Goal: Information Seeking & Learning: Learn about a topic

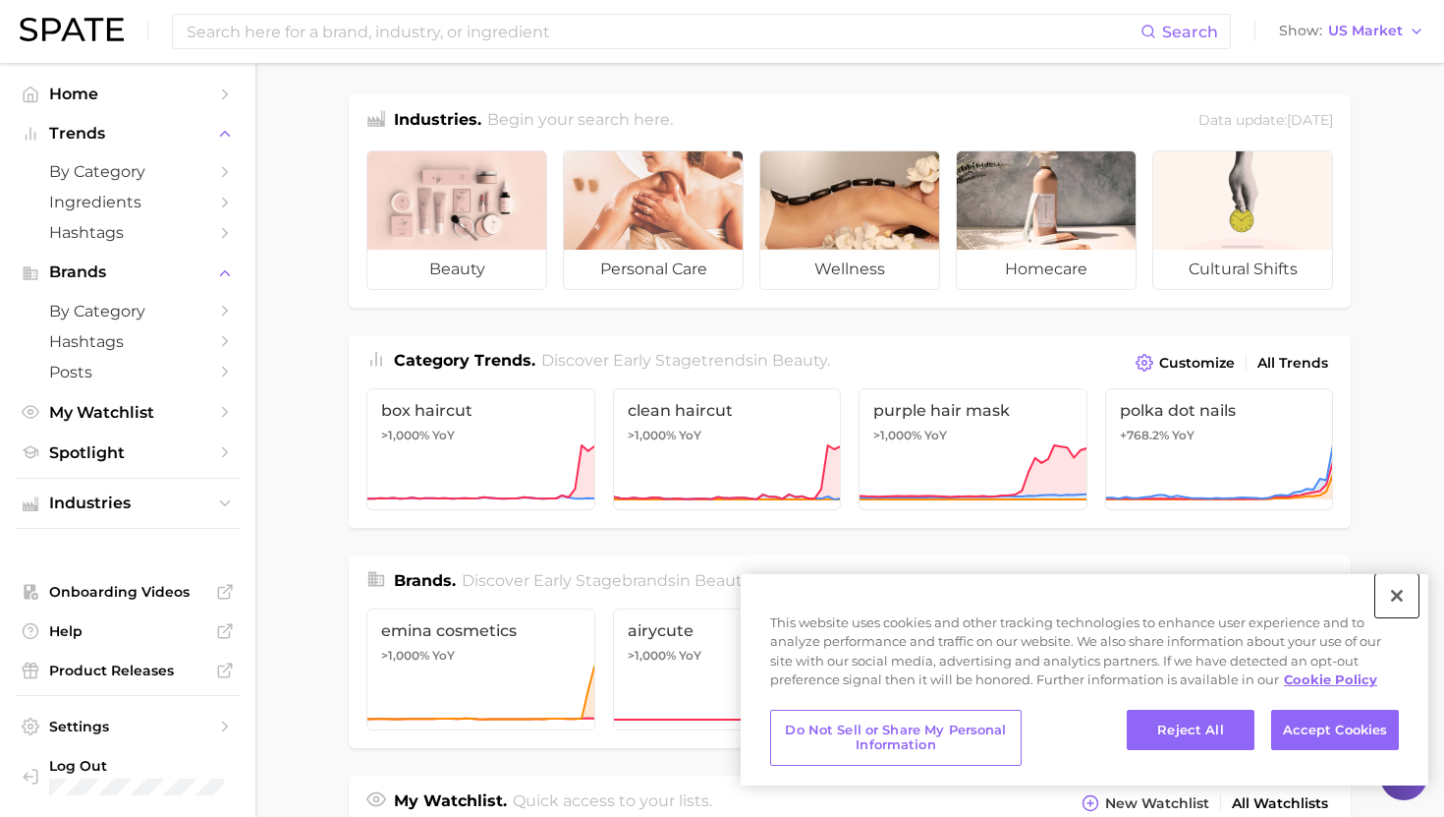
click at [1394, 590] on button "Close" at bounding box center [1397, 595] width 43 height 43
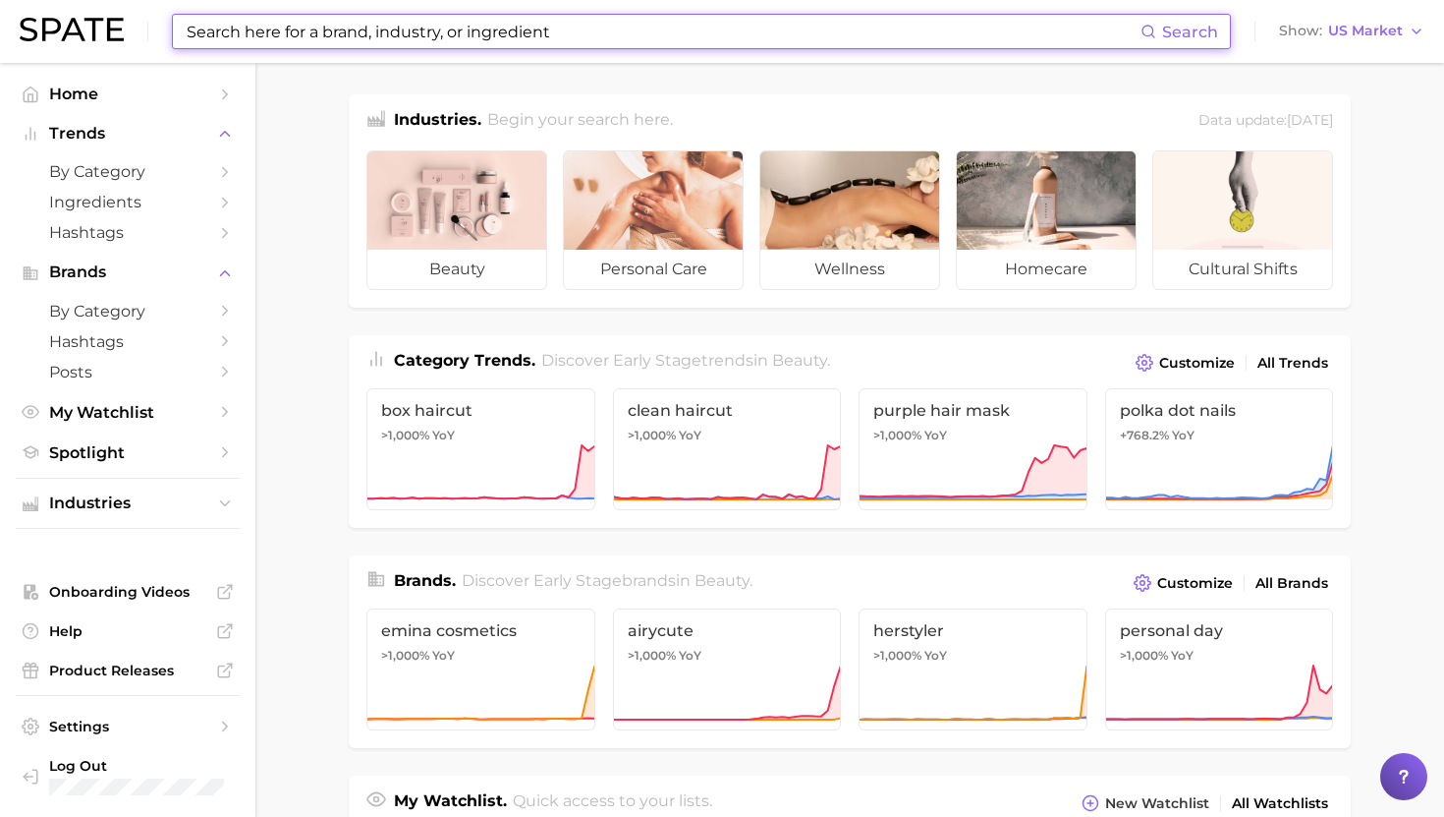
click at [486, 29] on input at bounding box center [663, 31] width 956 height 33
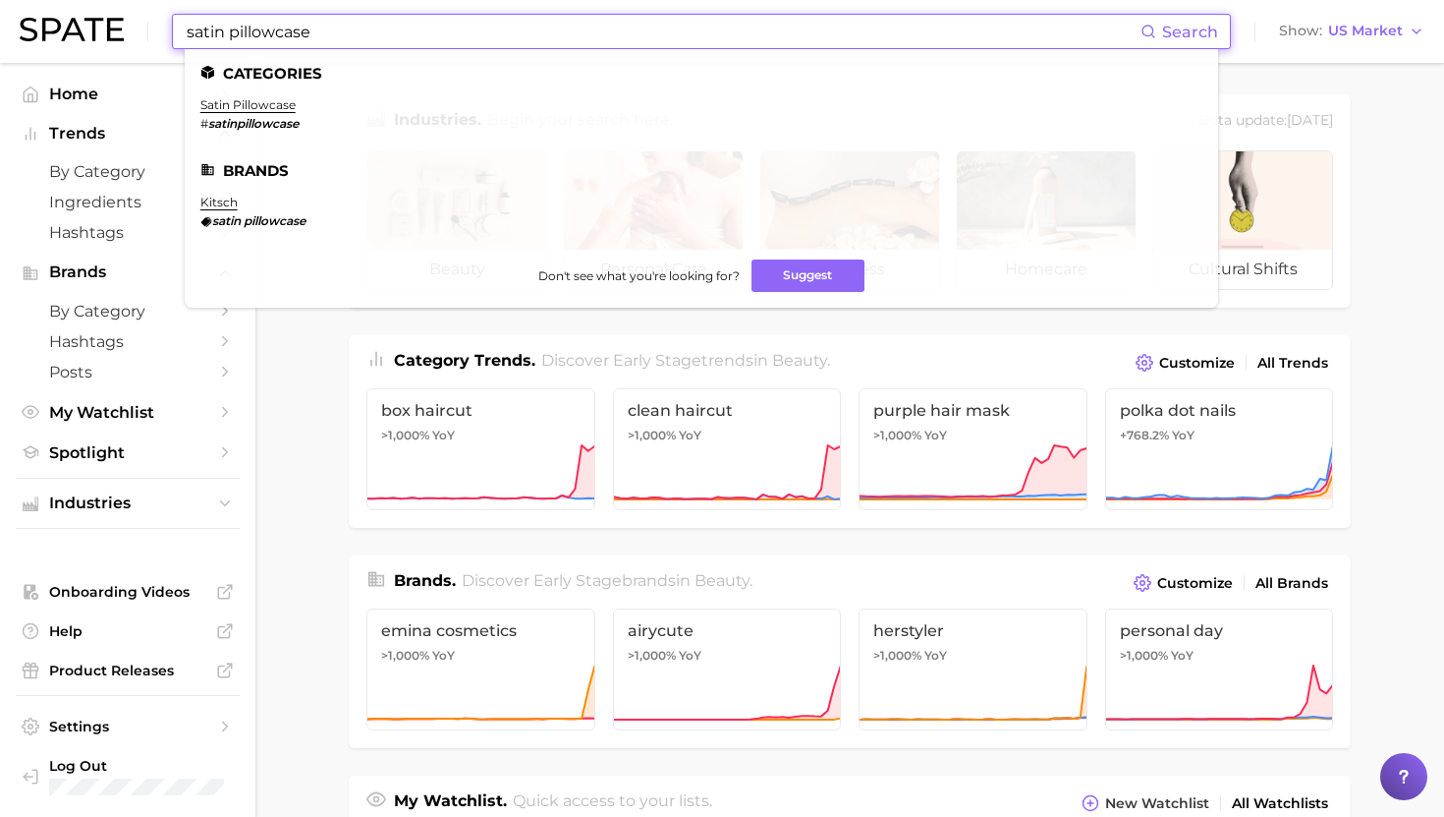
click at [314, 32] on input "satin pillowcase" at bounding box center [663, 31] width 956 height 33
drag, startPoint x: 302, startPoint y: 33, endPoint x: 147, endPoint y: 34, distance: 154.3
click at [147, 34] on div "satin pillowcase Search Categories satin pillowcase # satinpillowcase Brands ki…" at bounding box center [722, 31] width 1405 height 63
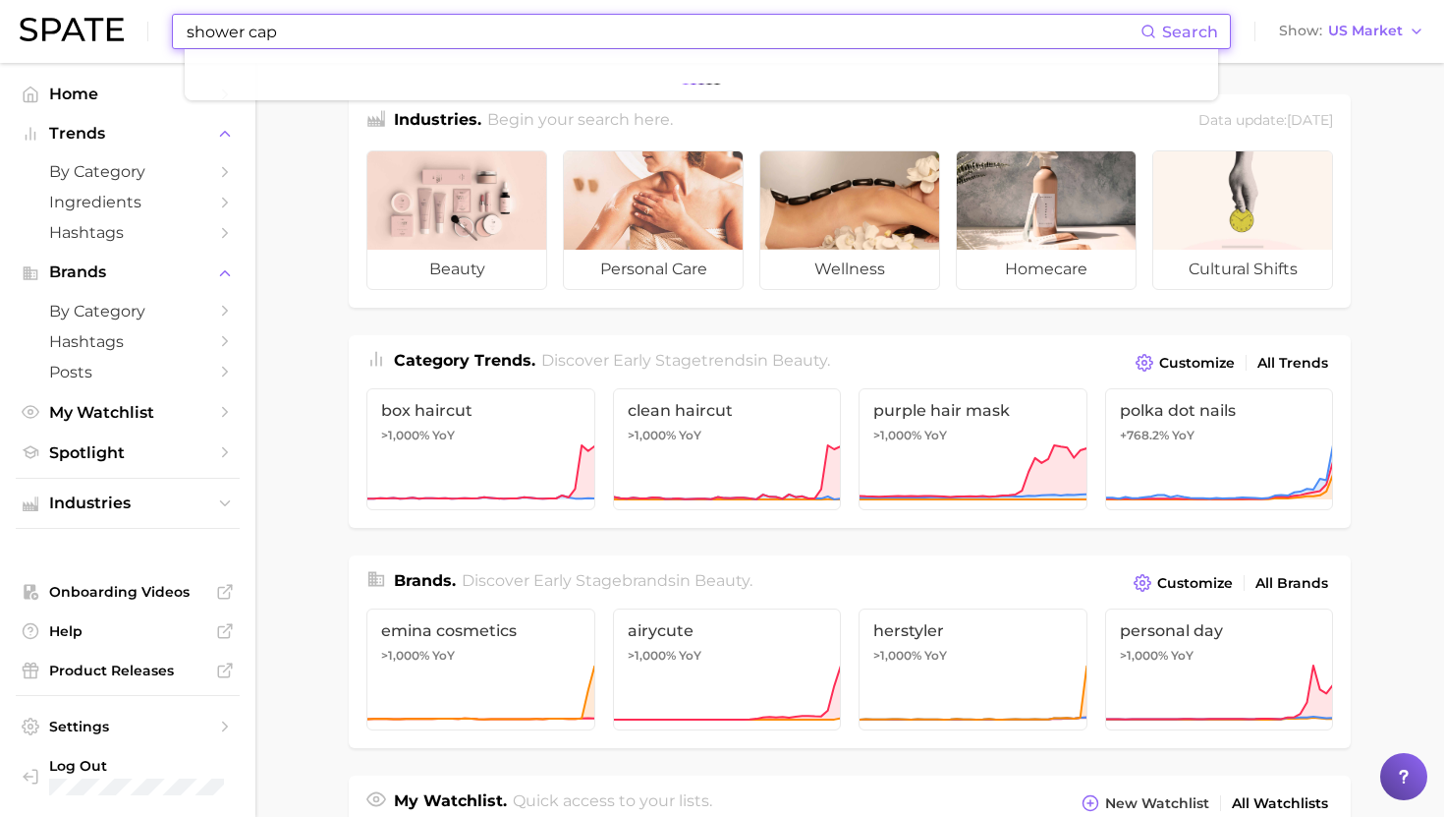
type input "shower cap"
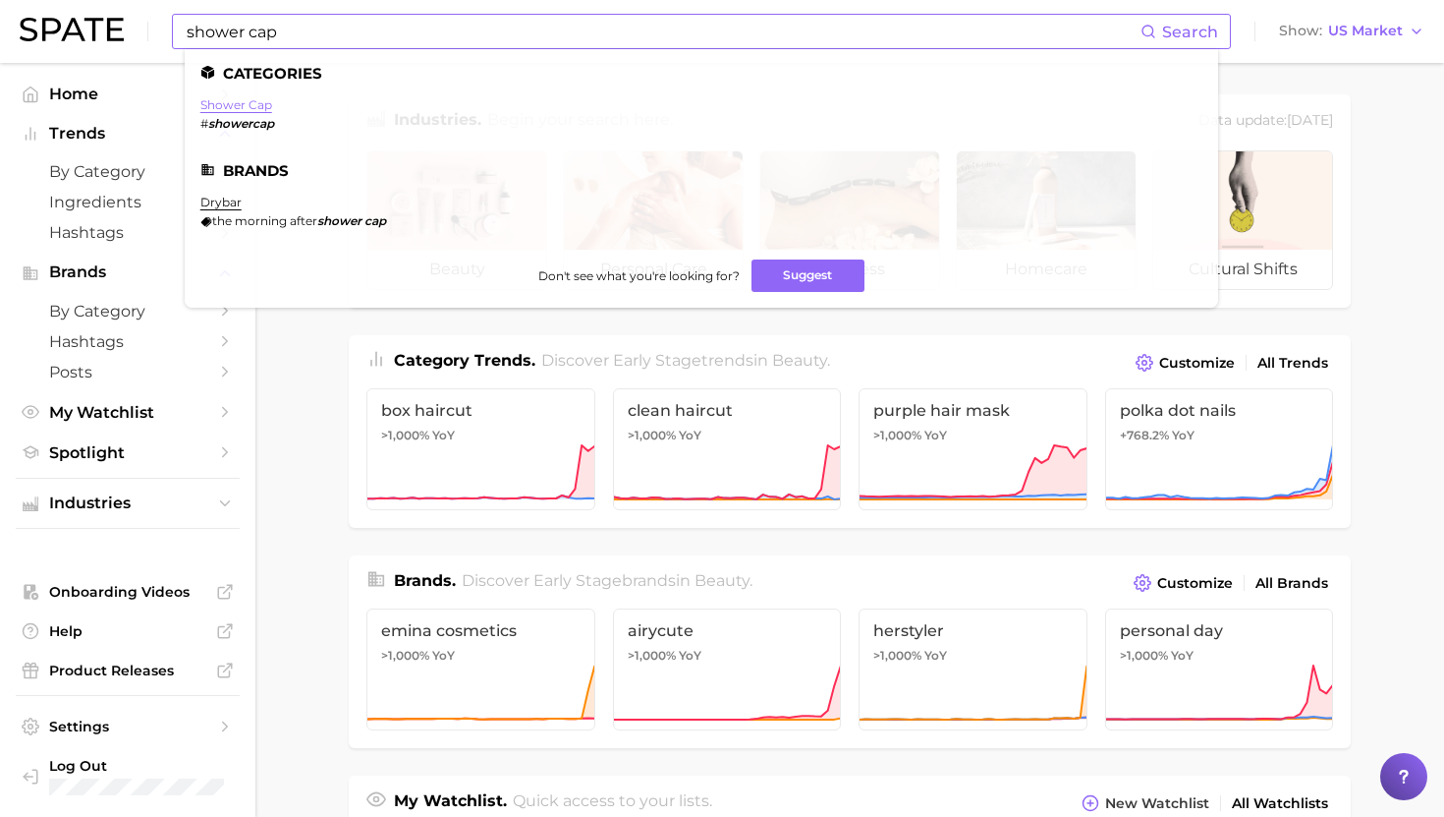
click at [237, 107] on link "shower cap" at bounding box center [236, 104] width 72 height 15
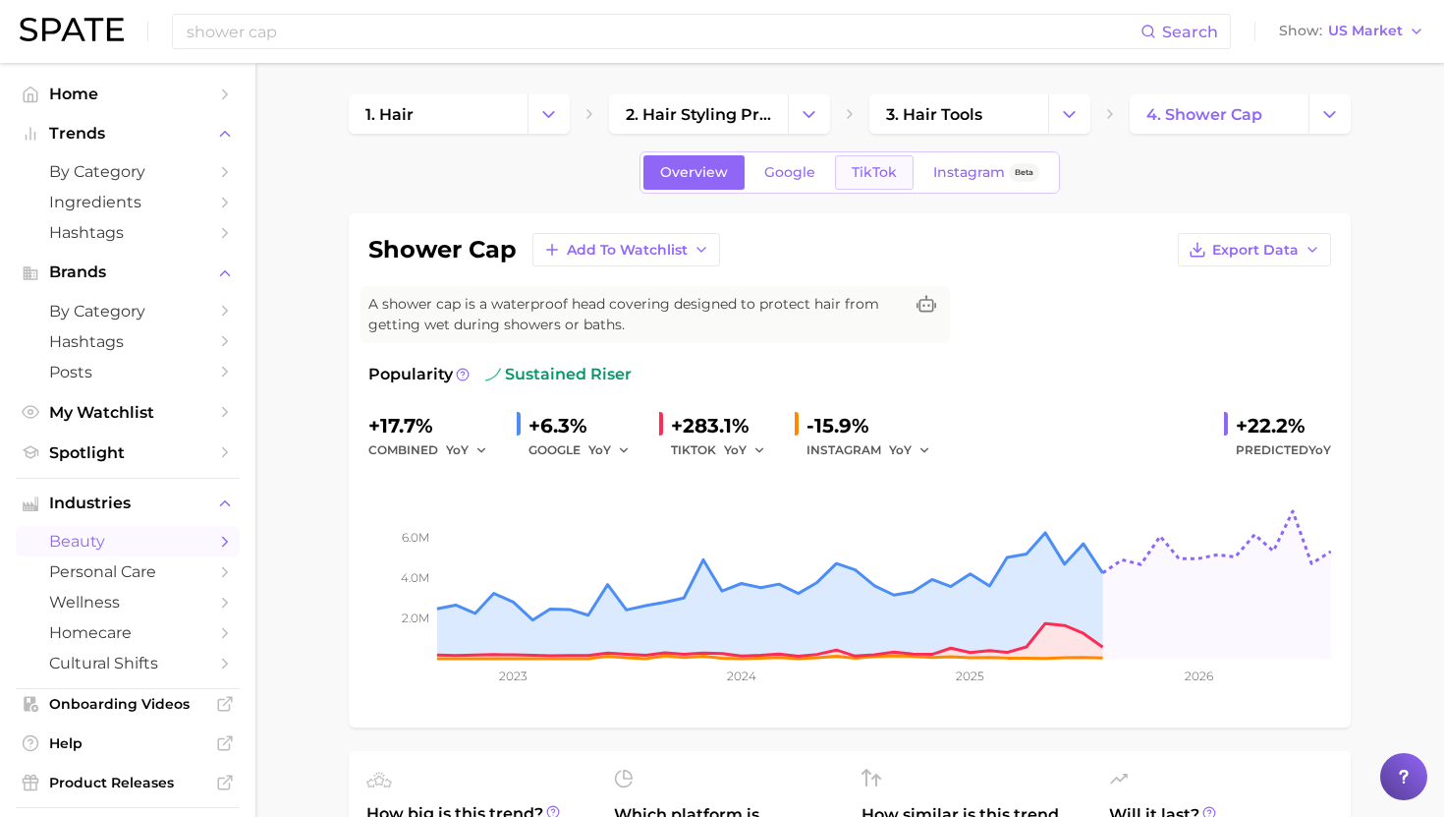
click at [856, 171] on span "TikTok" at bounding box center [874, 172] width 45 height 17
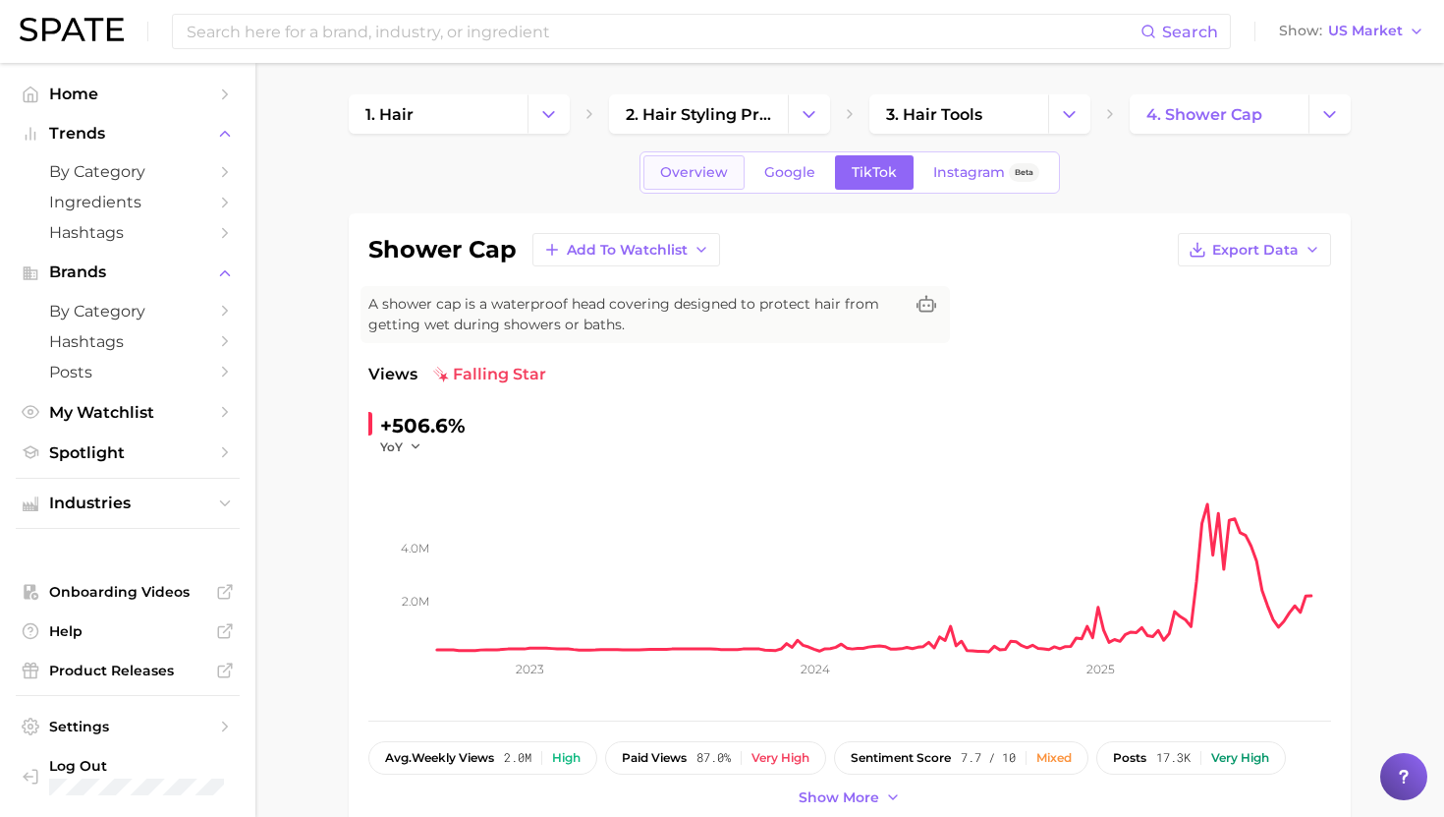
click at [678, 177] on span "Overview" at bounding box center [694, 172] width 68 height 17
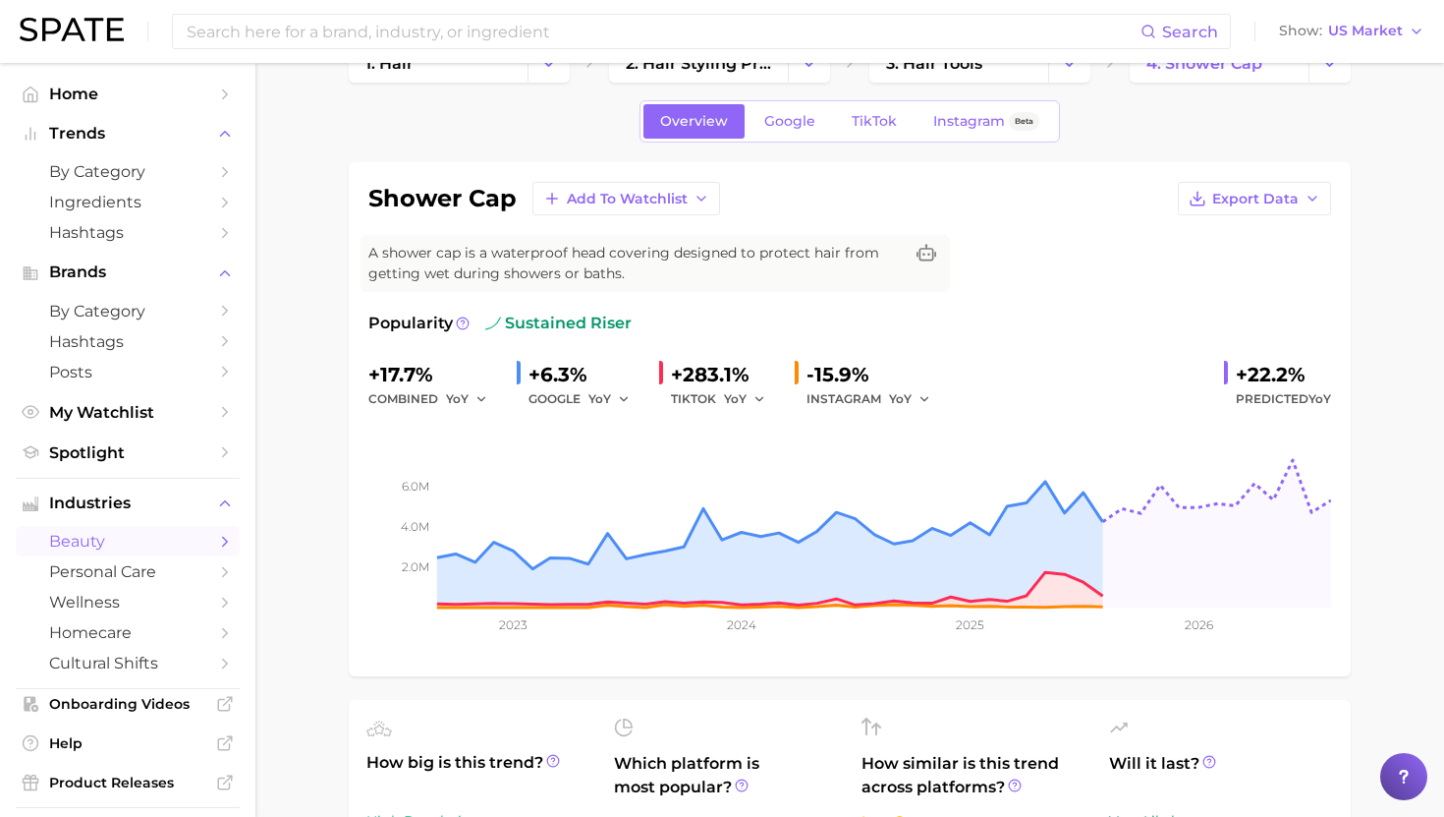
scroll to position [59, 0]
